Goal: Communication & Community: Ask a question

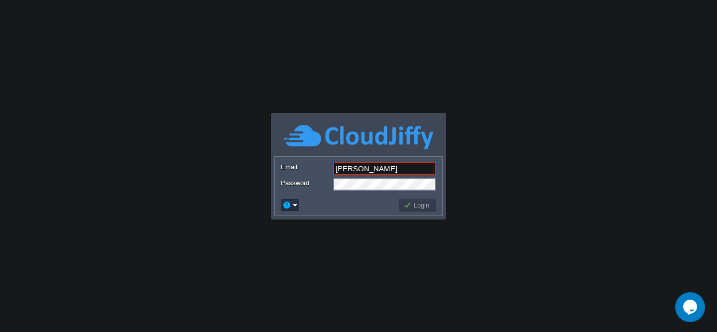
type input "[PERSON_NAME][EMAIL_ADDRESS][DOMAIN_NAME]"
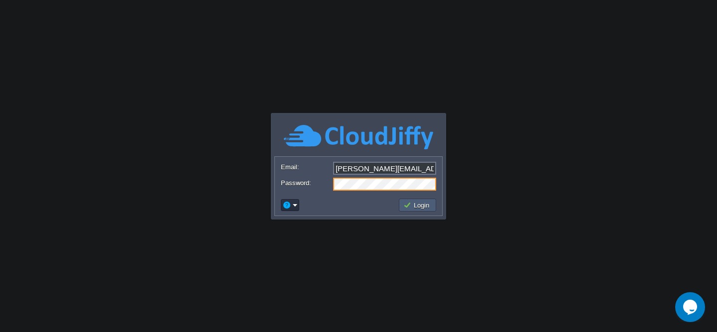
click at [418, 207] on button "Login" at bounding box center [417, 205] width 29 height 9
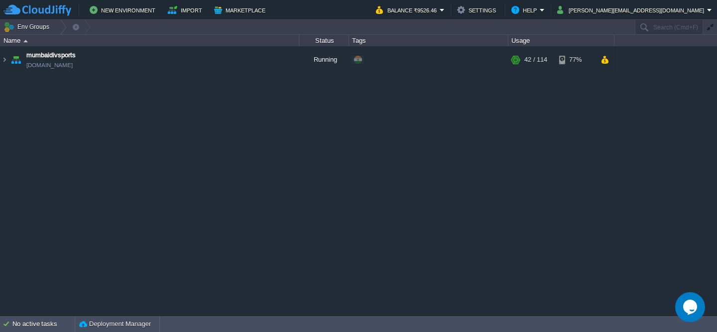
click at [690, 310] on icon "Opens Chat This icon Opens the chat window." at bounding box center [690, 307] width 16 height 16
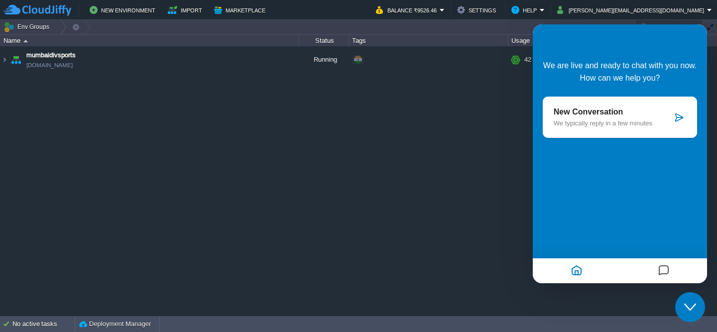
click at [609, 123] on p "We typically reply in a few minutes" at bounding box center [613, 123] width 119 height 7
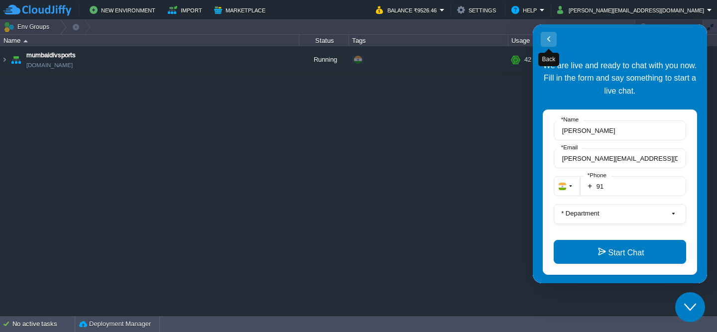
click at [549, 44] on button "Back" at bounding box center [549, 39] width 16 height 15
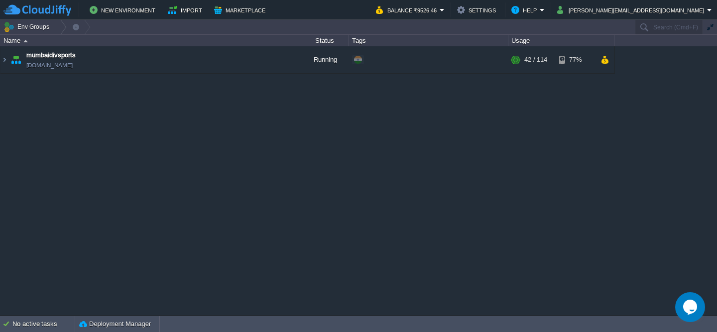
click at [689, 312] on icon "Chat widget" at bounding box center [690, 307] width 14 height 15
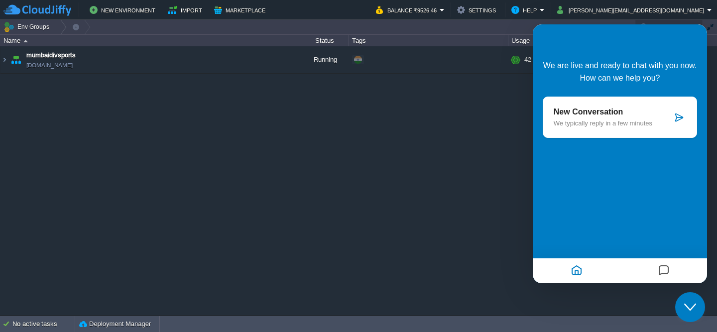
click at [678, 124] on div "New Conversation We typically reply in a few minutes" at bounding box center [620, 117] width 154 height 41
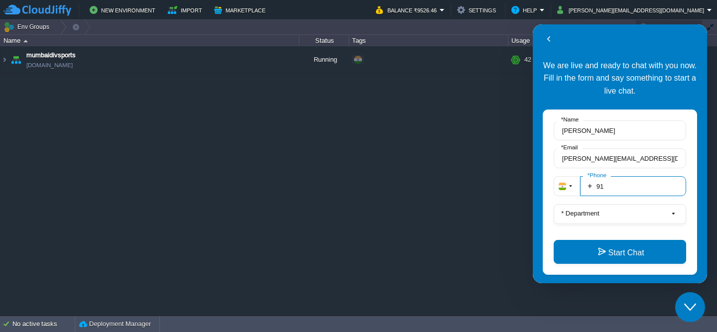
click at [624, 185] on input "91" at bounding box center [633, 186] width 106 height 20
type input "919894306077"
click at [613, 218] on button "* Department" at bounding box center [620, 214] width 132 height 20
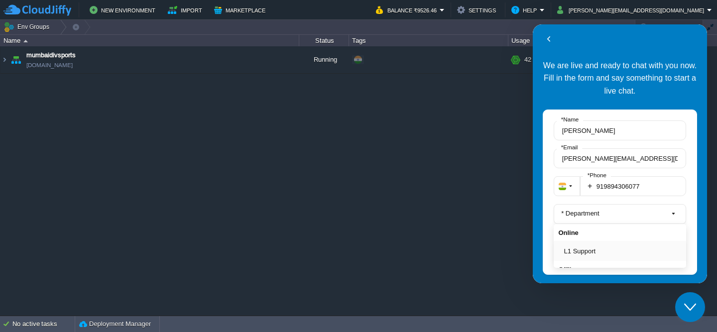
click at [584, 253] on button "L1 Support" at bounding box center [623, 251] width 118 height 10
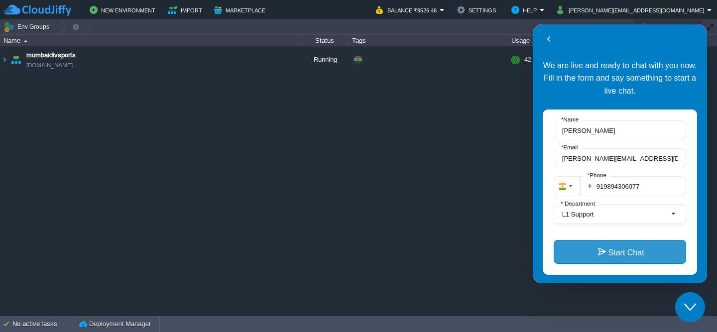
click at [608, 250] on button "Start Chat" at bounding box center [620, 252] width 132 height 24
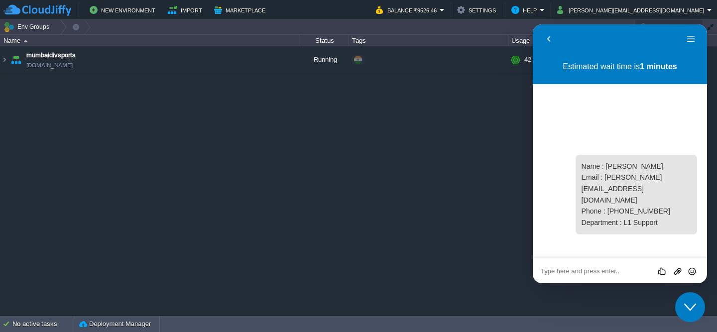
click at [568, 267] on div "Rate this chat Upload File Insert emoji" at bounding box center [620, 270] width 158 height 9
click at [600, 271] on textarea at bounding box center [620, 271] width 158 height 8
click at [594, 127] on div "Estimated wait time is 1 minutes 20:45 Name : [PERSON_NAME] Email : [PERSON_NAM…" at bounding box center [620, 156] width 174 height 204
click at [591, 273] on textarea at bounding box center [620, 271] width 158 height 8
click at [631, 272] on textarea at bounding box center [620, 271] width 158 height 8
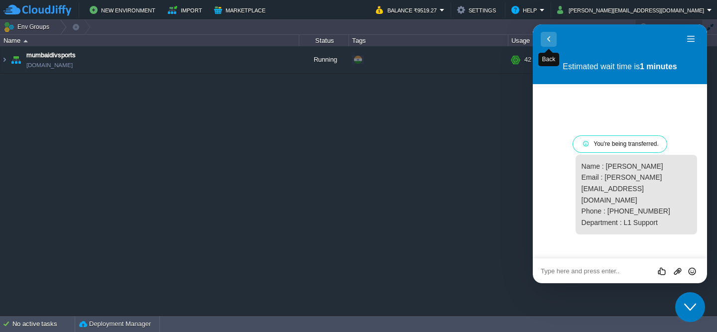
click at [547, 40] on button "Back" at bounding box center [549, 39] width 16 height 15
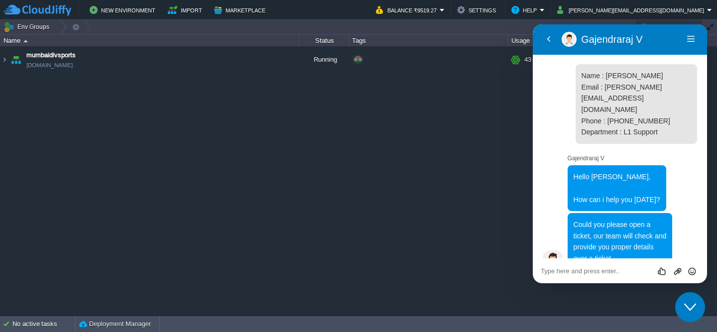
click at [583, 267] on textarea at bounding box center [620, 271] width 158 height 8
type textarea "ok"
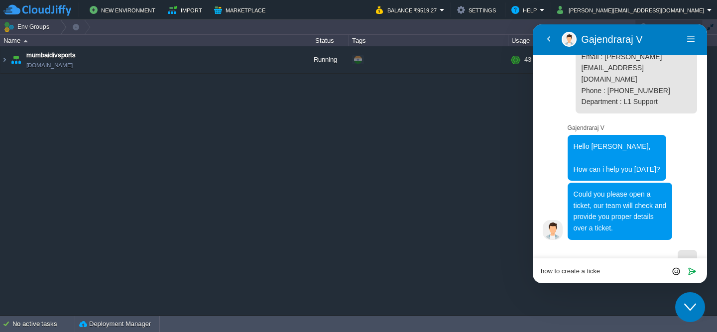
type textarea "how to create a ticket"
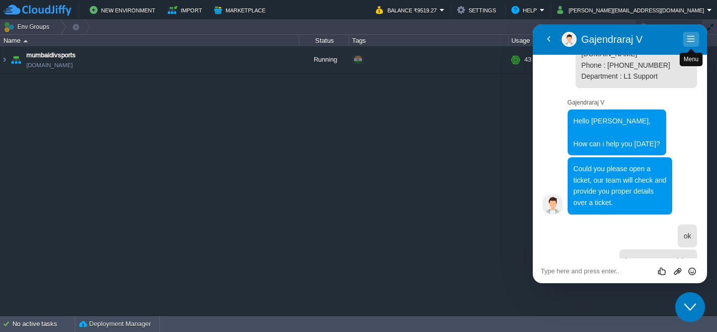
click at [695, 40] on button "Menu" at bounding box center [691, 39] width 16 height 15
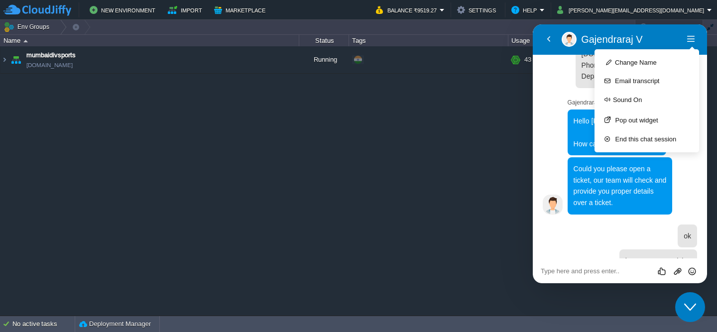
click at [565, 110] on div "Hello sir, How can i help you [DATE]? 21:02" at bounding box center [627, 133] width 128 height 46
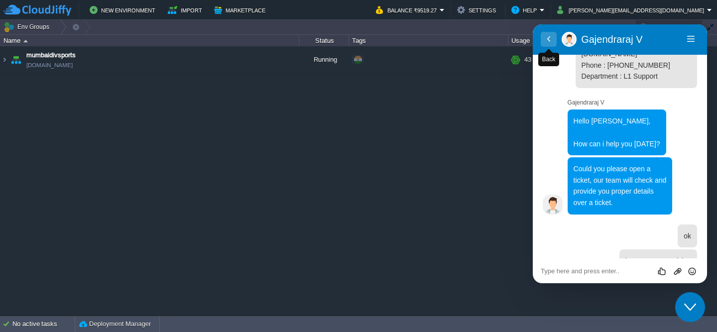
click at [549, 37] on button "Back" at bounding box center [549, 39] width 16 height 15
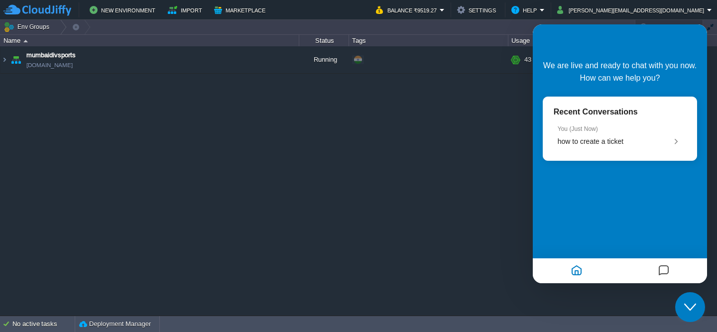
scroll to position [31, 0]
click at [616, 145] on span "how to create a ticket" at bounding box center [591, 141] width 66 height 8
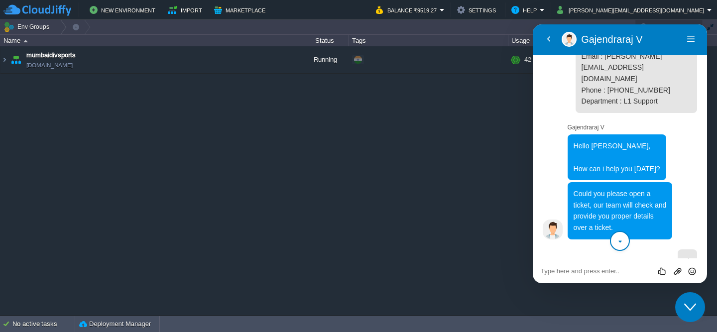
scroll to position [56, 0]
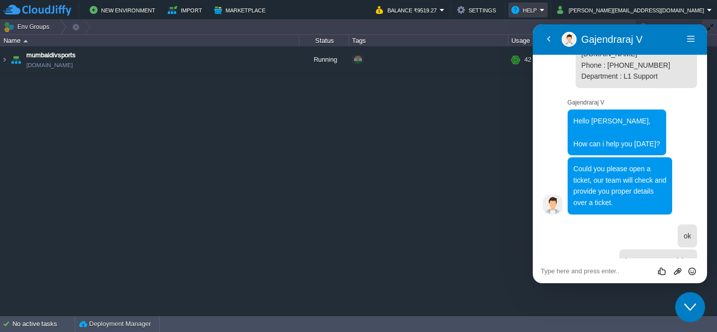
click at [540, 7] on button "Help" at bounding box center [526, 10] width 28 height 12
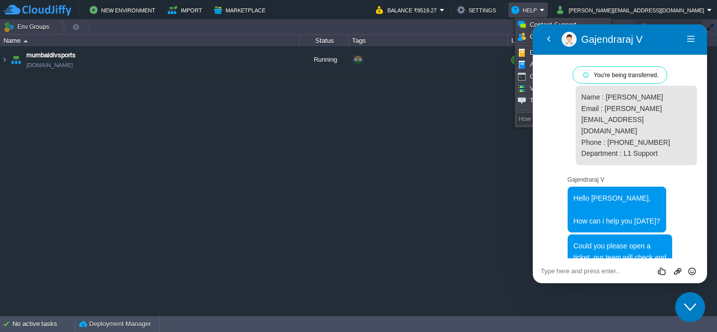
scroll to position [321, 0]
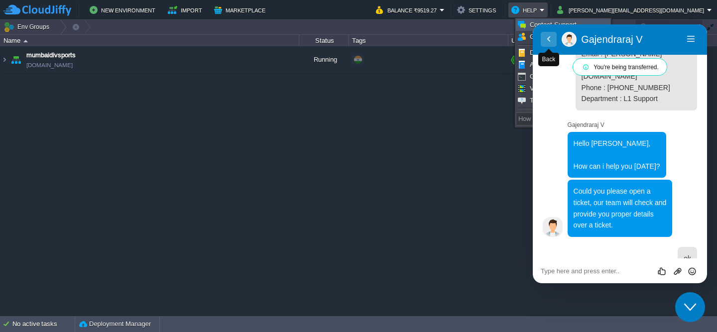
click at [548, 40] on button "Back" at bounding box center [549, 39] width 16 height 15
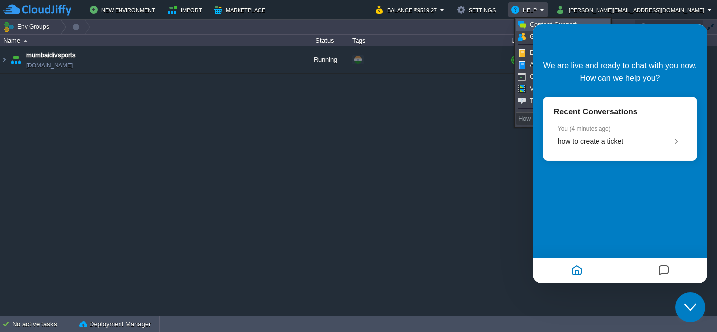
scroll to position [296, 0]
click at [545, 10] on em "Help" at bounding box center [528, 10] width 33 height 12
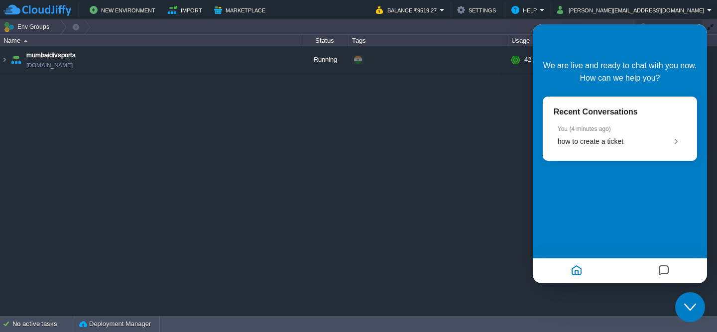
click at [472, 159] on div "mumbaidivsports [DOMAIN_NAME] Running + Add to Env Group RAM 36% CPU 1% 42 / 11…" at bounding box center [358, 180] width 717 height 269
click at [574, 272] on icon "Home" at bounding box center [577, 271] width 12 height 19
click at [575, 272] on icon "Home" at bounding box center [577, 271] width 12 height 19
click at [667, 268] on icon "Messages" at bounding box center [664, 271] width 12 height 19
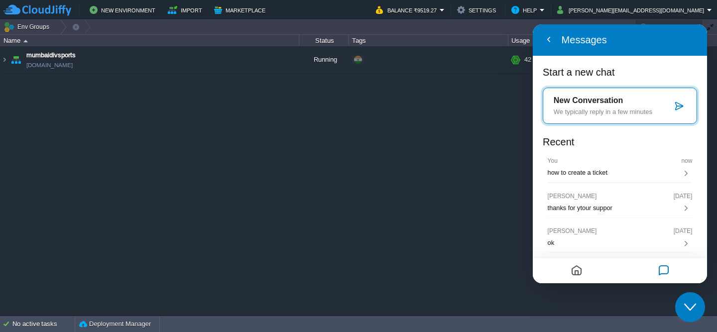
click at [667, 268] on icon "Messages" at bounding box center [664, 271] width 12 height 19
click at [548, 38] on button "Back" at bounding box center [549, 39] width 16 height 15
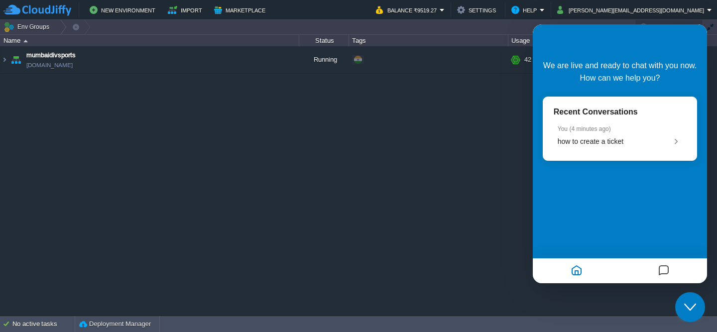
click at [697, 308] on div "Close Chat This icon closes the chat window." at bounding box center [690, 307] width 30 height 12
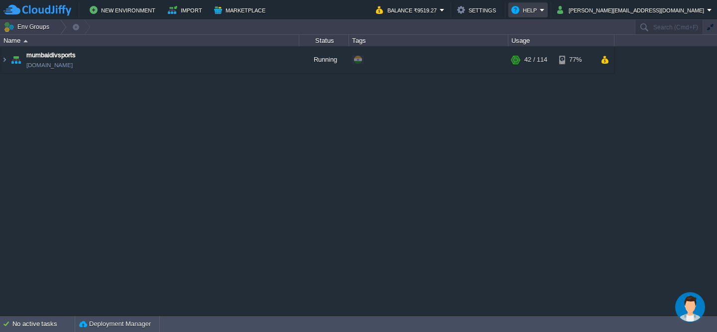
click at [545, 12] on em "Help" at bounding box center [528, 10] width 33 height 12
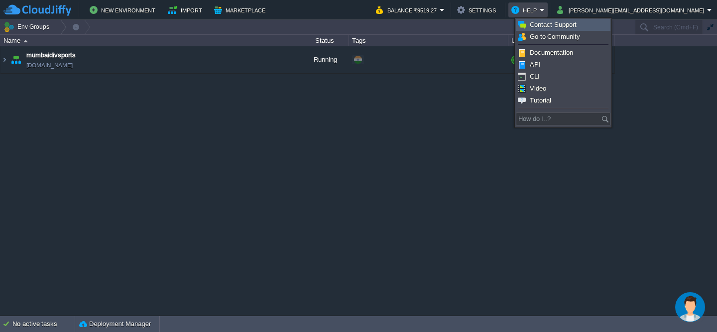
click at [572, 23] on span "Contact Support" at bounding box center [553, 24] width 47 height 7
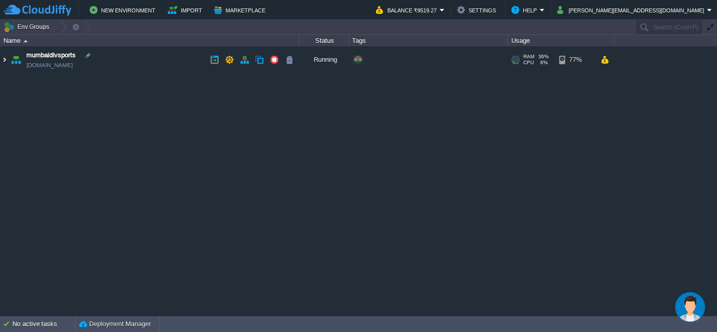
click at [5, 56] on img at bounding box center [4, 59] width 8 height 27
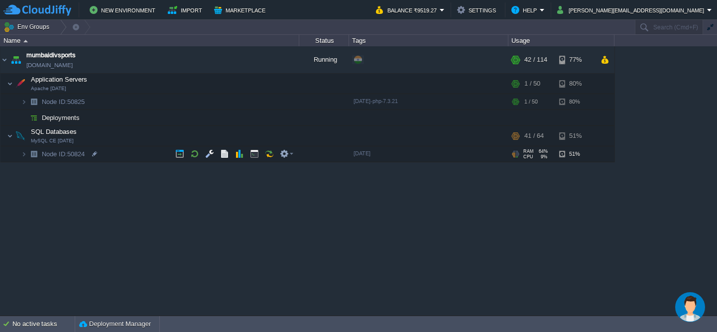
drag, startPoint x: 69, startPoint y: 154, endPoint x: 87, endPoint y: 154, distance: 17.9
copy span "50824"
click at [78, 153] on span "Node ID: 50824" at bounding box center [63, 154] width 45 height 8
click at [80, 154] on span "Node ID: 50824" at bounding box center [63, 154] width 45 height 8
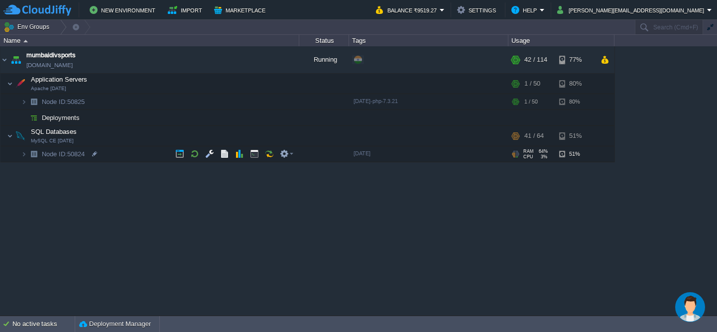
click at [80, 154] on span "Node ID: 50824" at bounding box center [63, 154] width 45 height 8
click at [540, 12] on button "Help" at bounding box center [526, 10] width 28 height 12
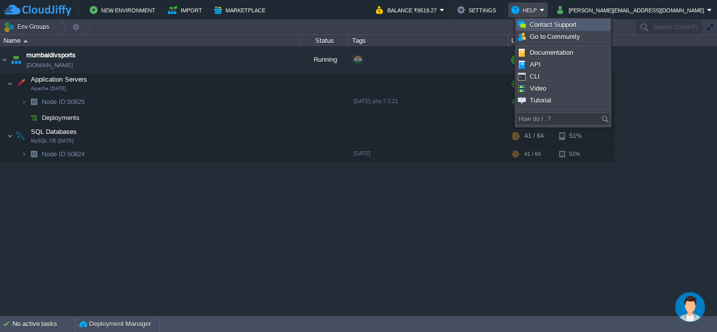
click at [566, 25] on span "Contact Support" at bounding box center [553, 24] width 47 height 7
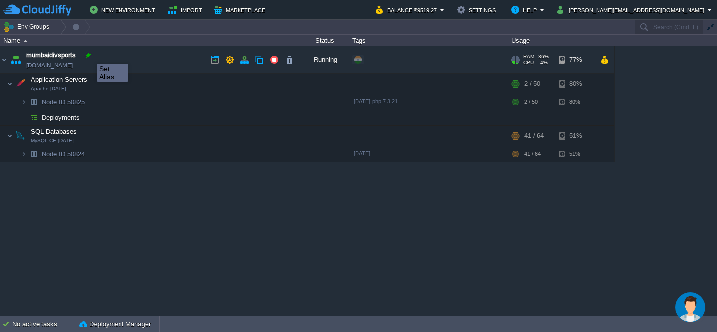
click at [89, 55] on div at bounding box center [88, 55] width 9 height 9
type input "mumbaidivsports"
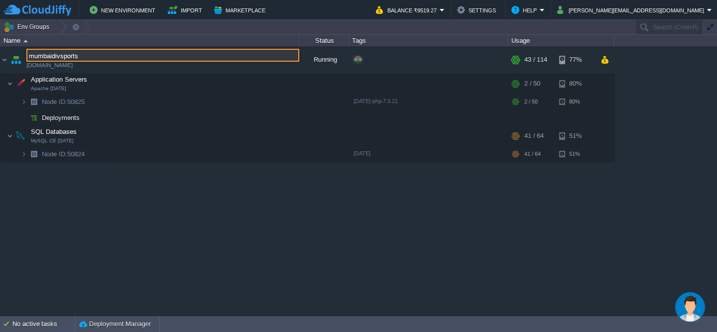
click at [690, 304] on img "Chat widget" at bounding box center [690, 307] width 30 height 30
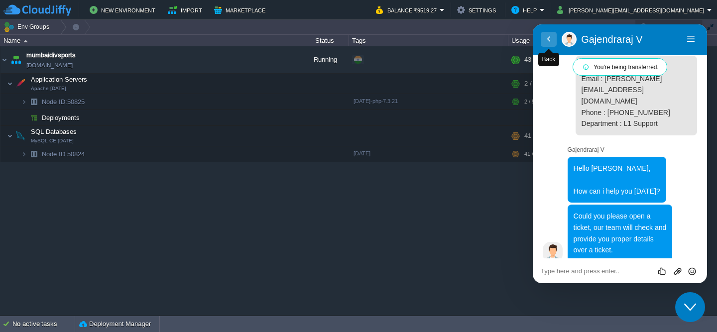
click at [549, 42] on button "Back" at bounding box center [549, 39] width 16 height 15
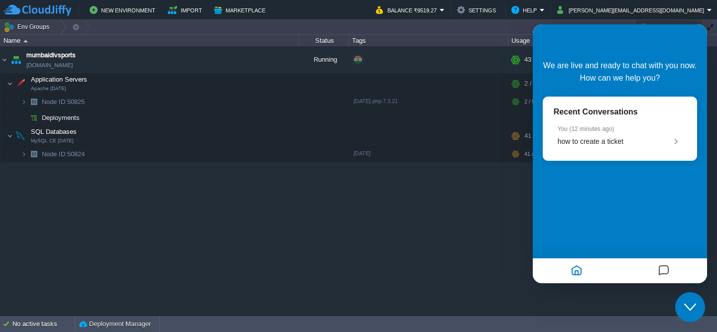
click at [686, 306] on icon "Chat widget" at bounding box center [690, 307] width 12 height 7
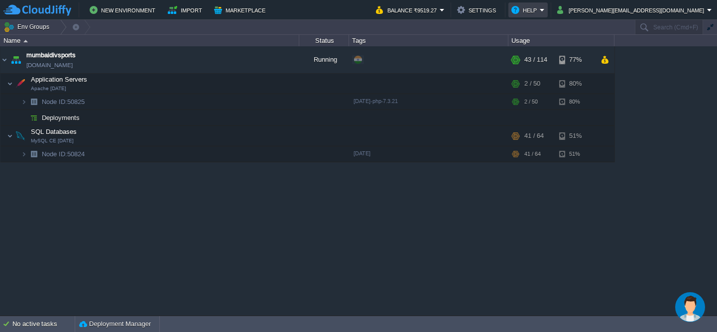
click at [545, 11] on em "Help" at bounding box center [528, 10] width 33 height 12
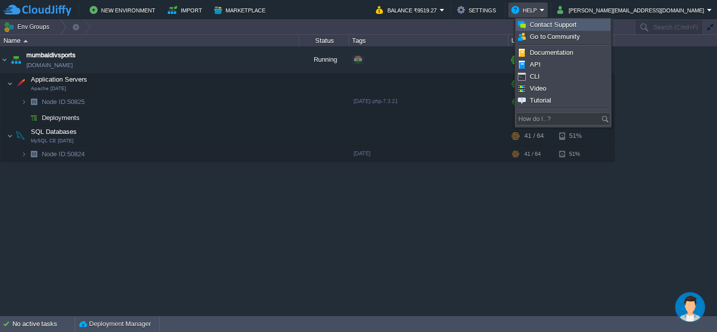
click at [583, 26] on link "Contact Support" at bounding box center [564, 24] width 94 height 11
